Goal: Check status: Check status

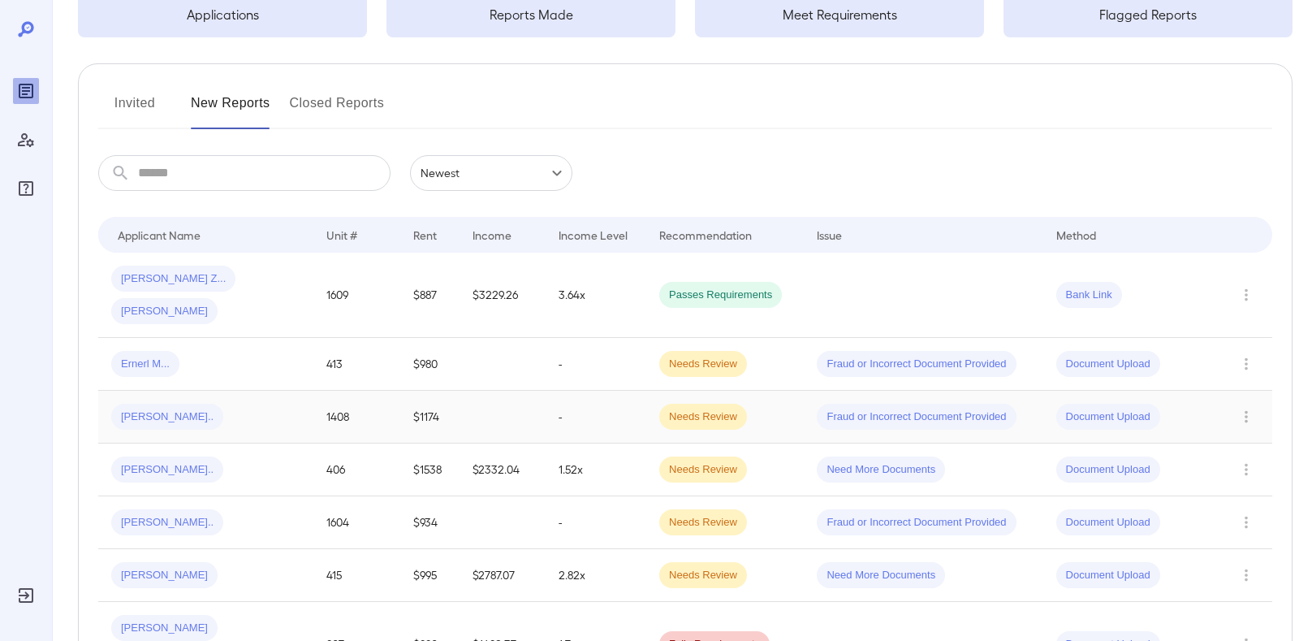
scroll to position [151, 0]
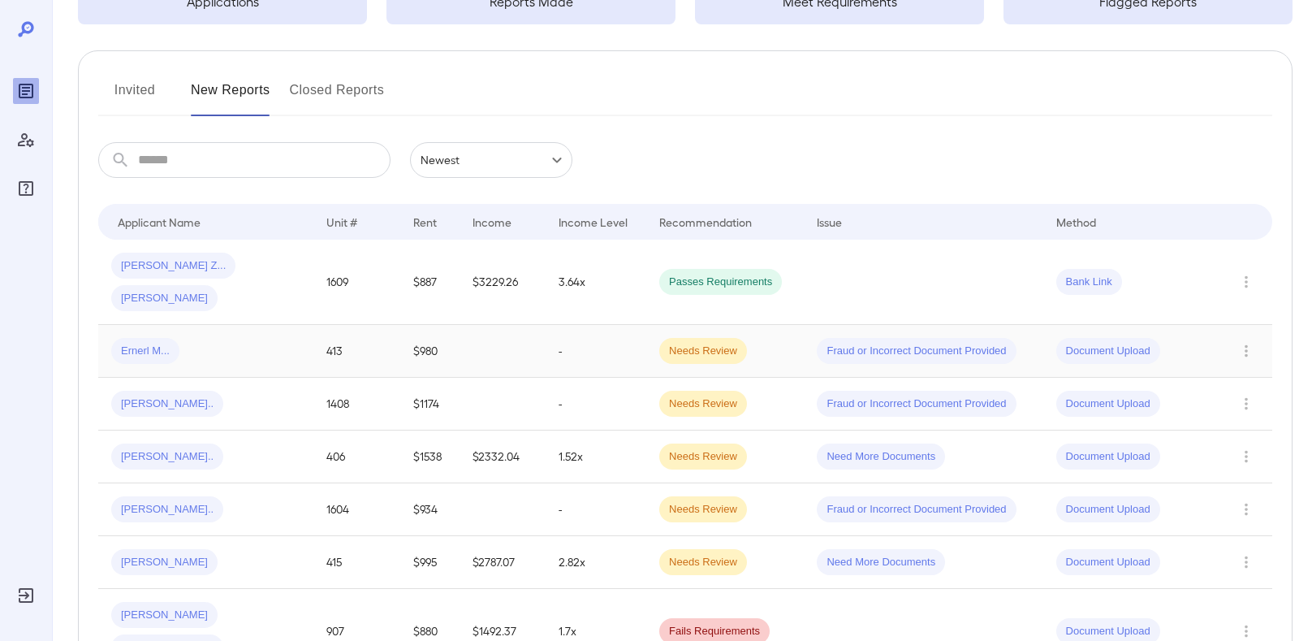
click at [210, 338] on div "Ernerl M..." at bounding box center [205, 351] width 189 height 26
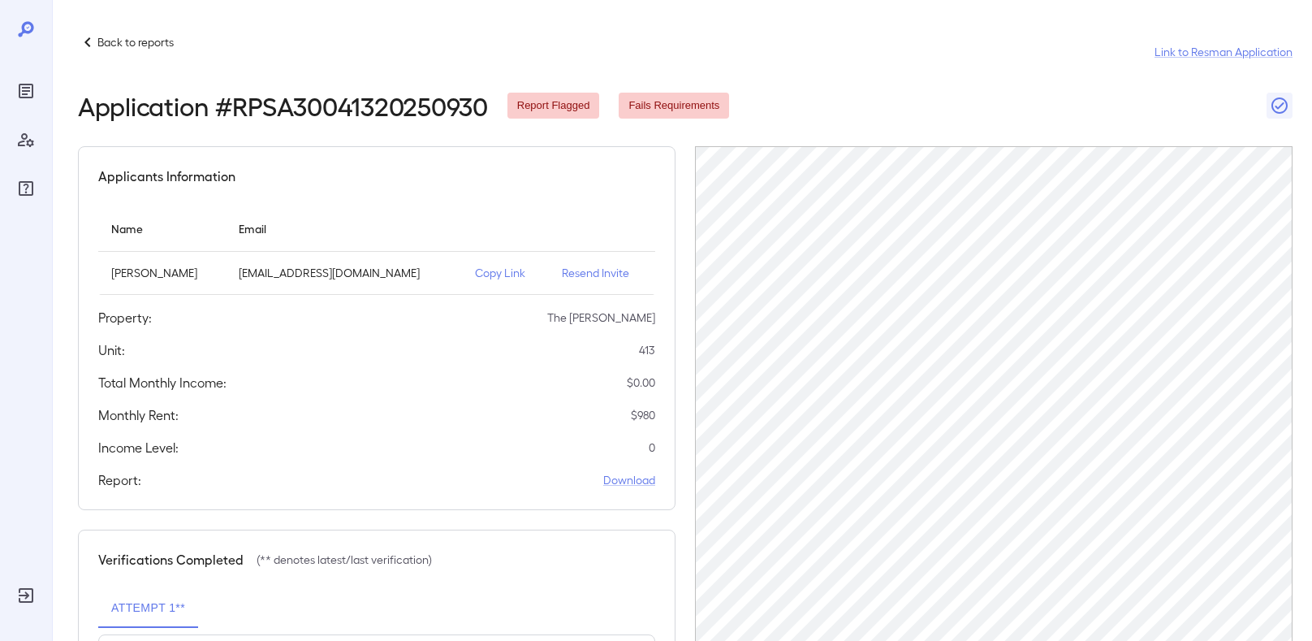
click at [130, 40] on p "Back to reports" at bounding box center [135, 42] width 76 height 16
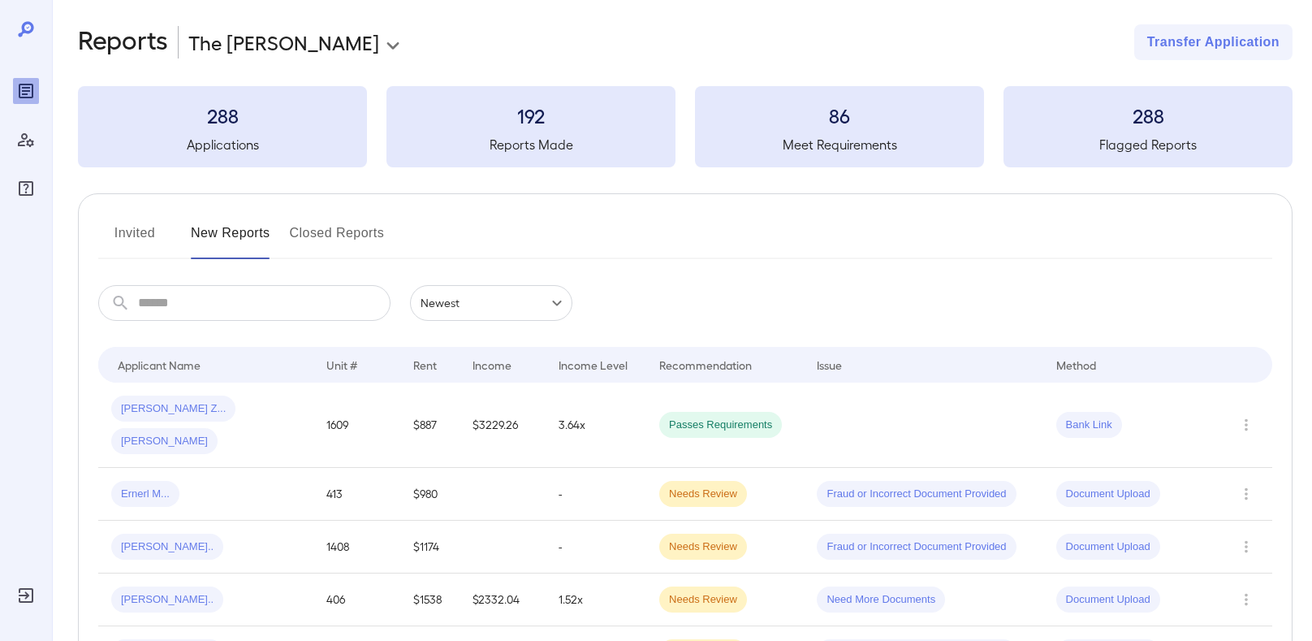
scroll to position [25, 0]
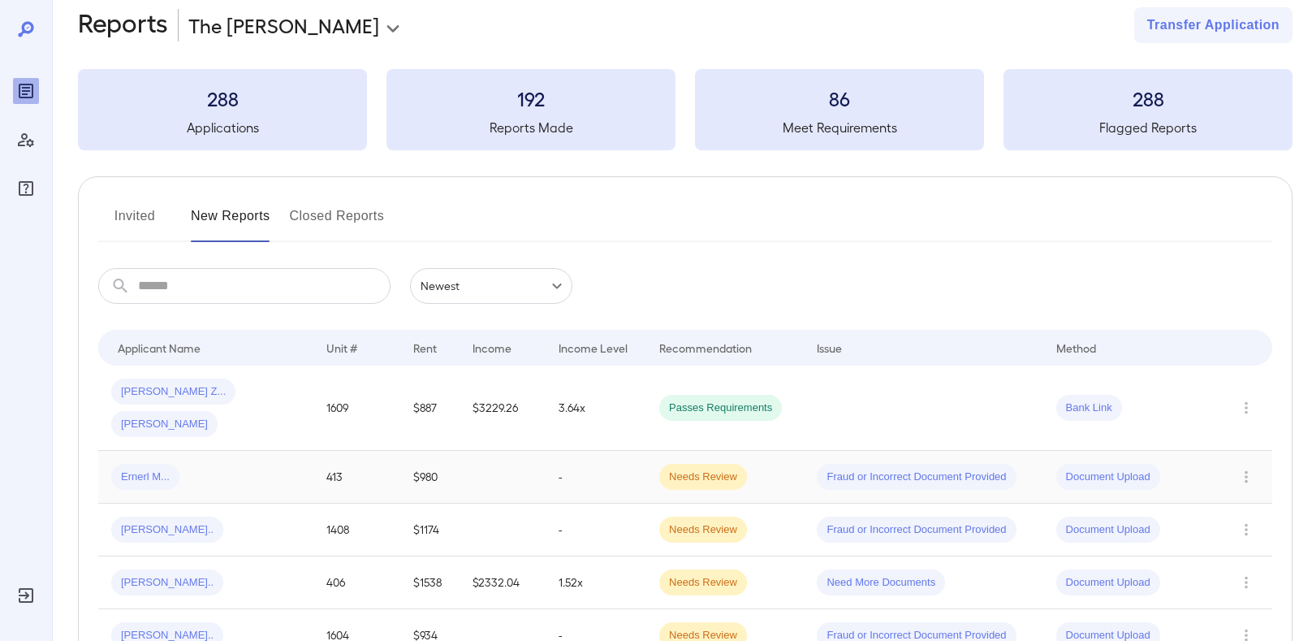
click at [166, 469] on span "Ernerl M..." at bounding box center [145, 476] width 68 height 15
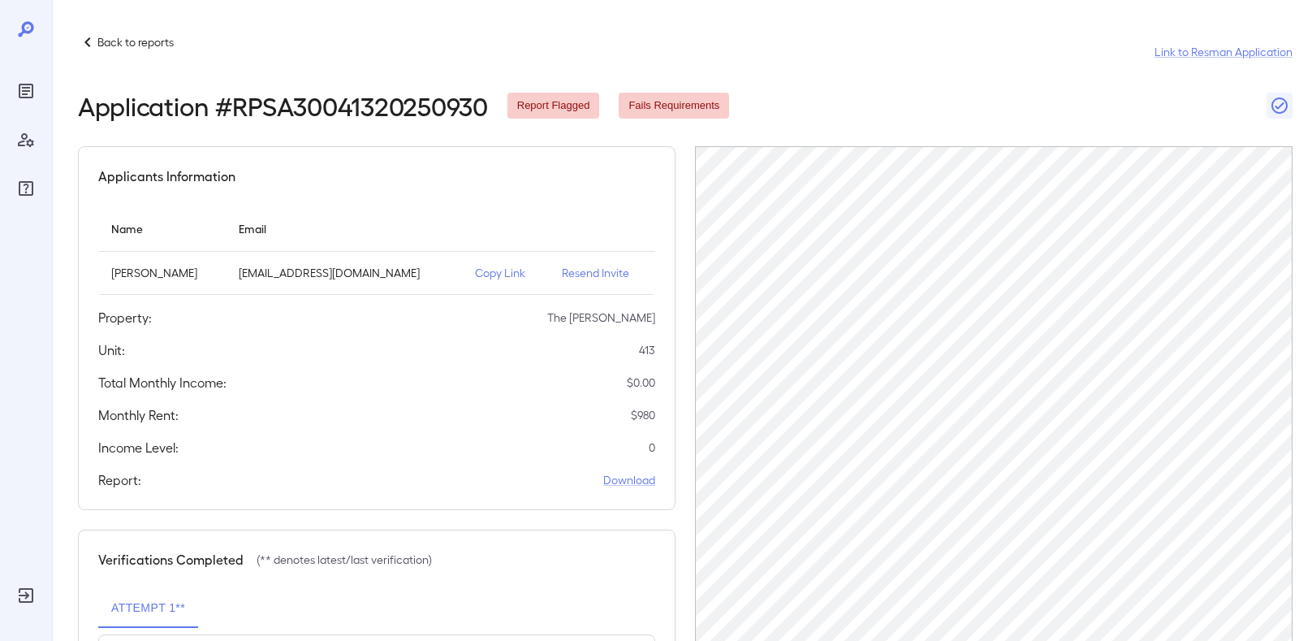
click at [112, 44] on p "Back to reports" at bounding box center [135, 42] width 76 height 16
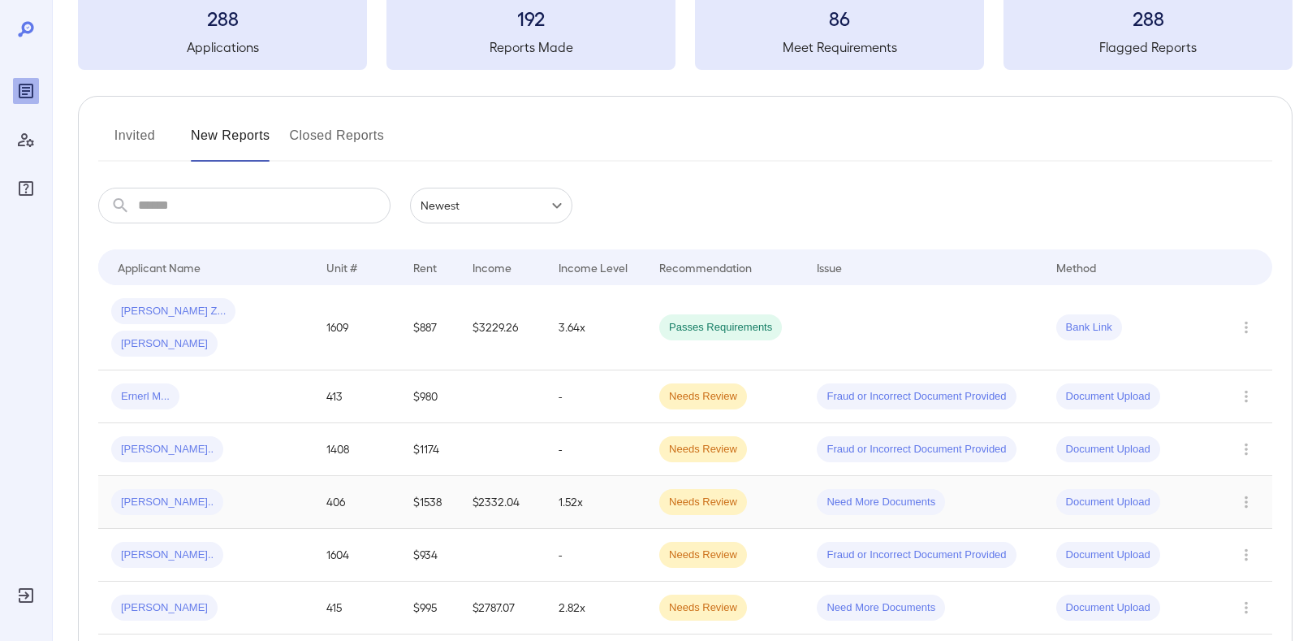
scroll to position [140, 0]
